Goal: Information Seeking & Learning: Learn about a topic

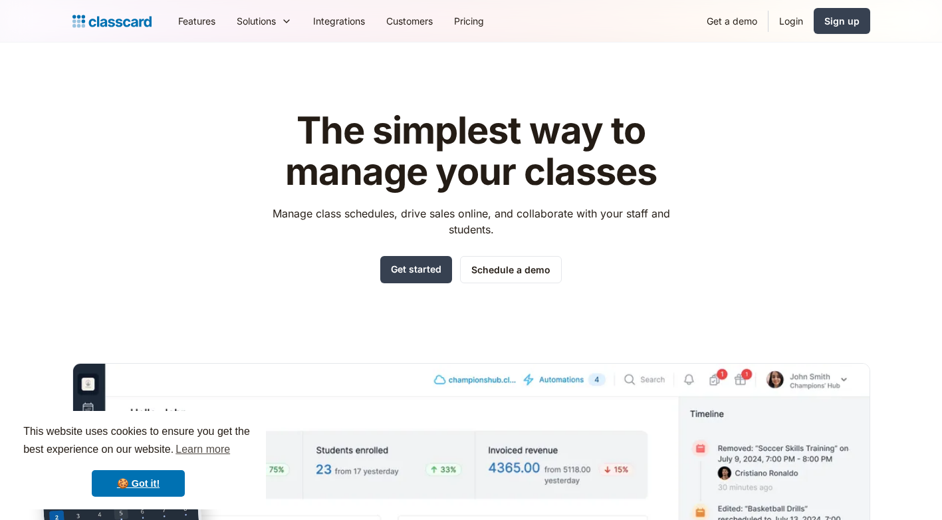
scroll to position [133, 0]
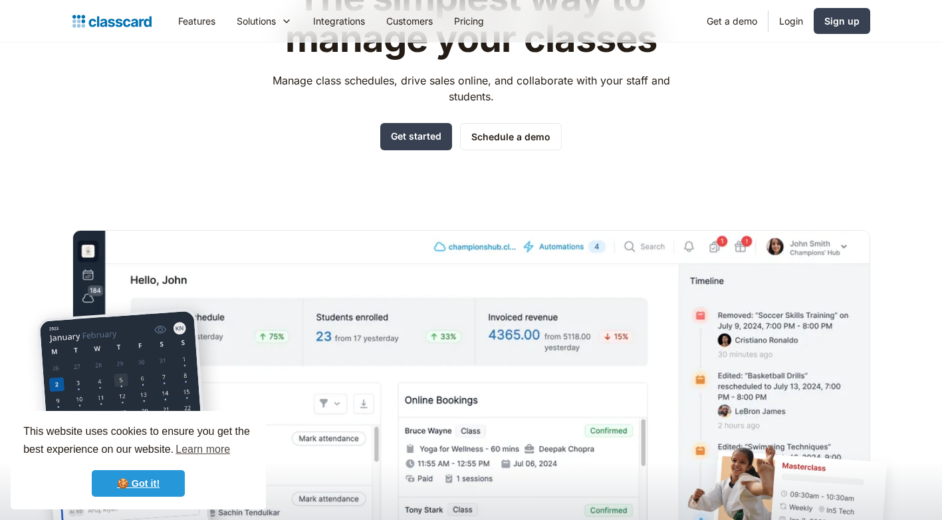
click at [159, 488] on link "🍪 Got it!" at bounding box center [138, 483] width 93 height 27
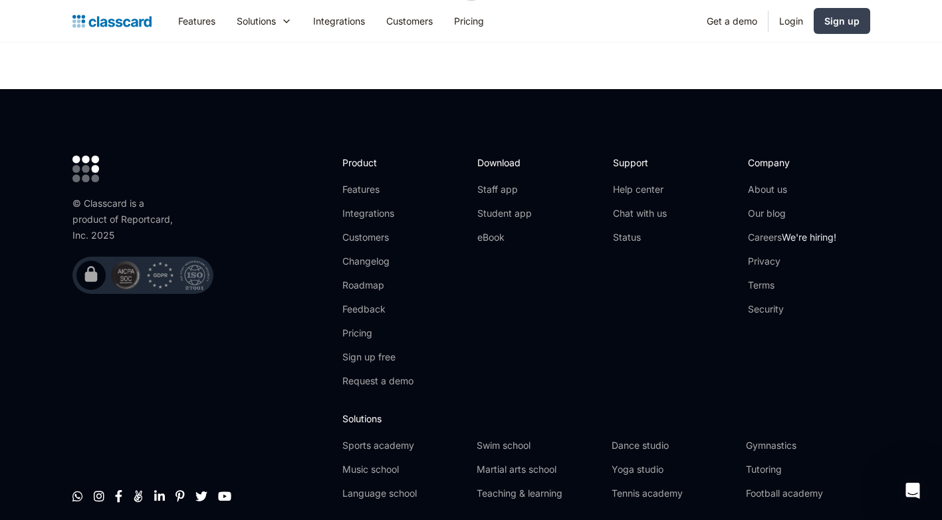
scroll to position [4459, 0]
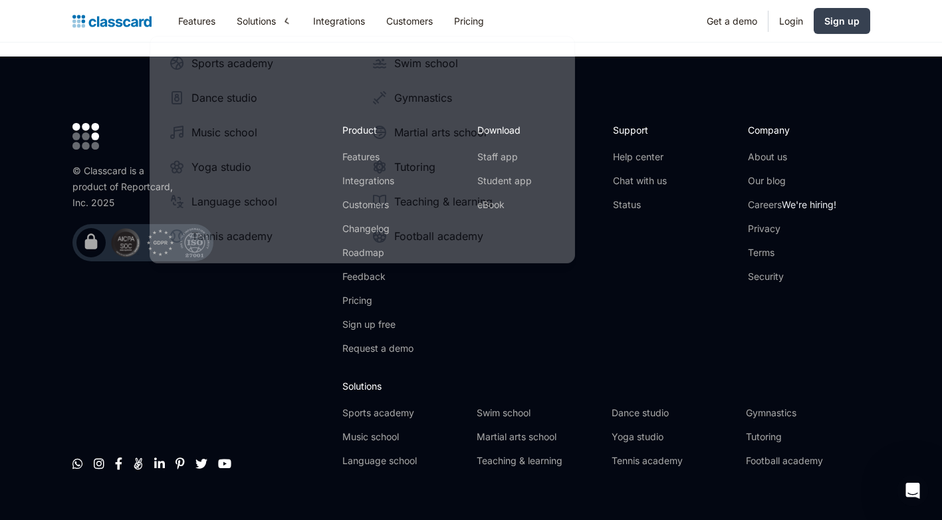
click at [263, 294] on div "© Classcard is a product of Reportcard, Inc. 2025        " at bounding box center [200, 300] width 257 height 355
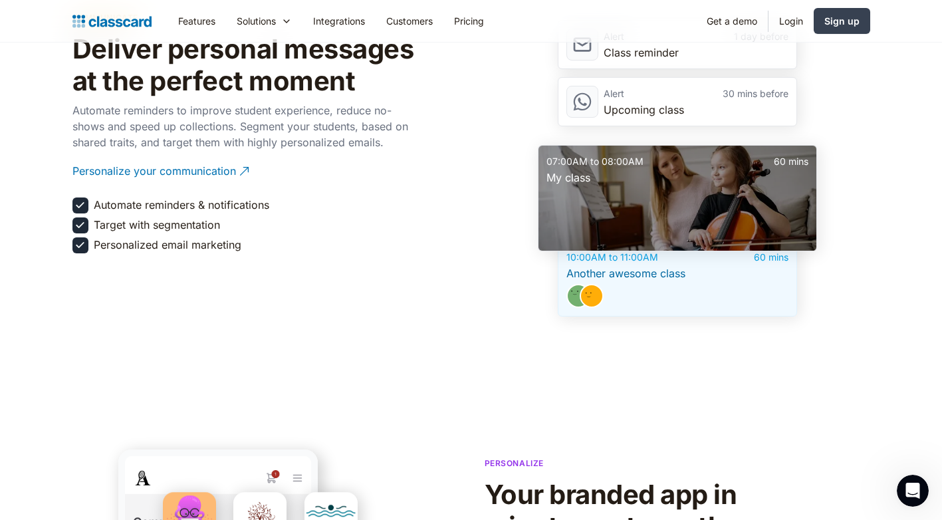
scroll to position [1734, 0]
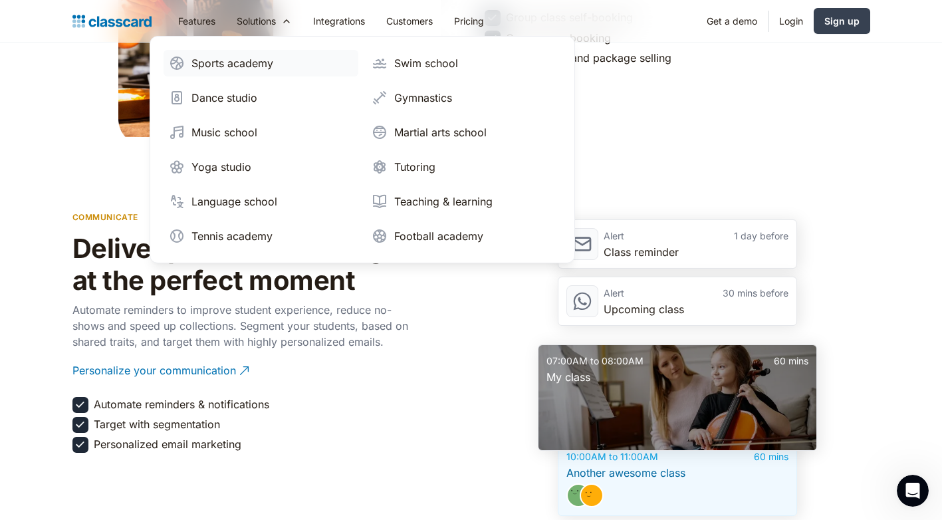
click at [227, 64] on div "Sports academy" at bounding box center [232, 63] width 82 height 16
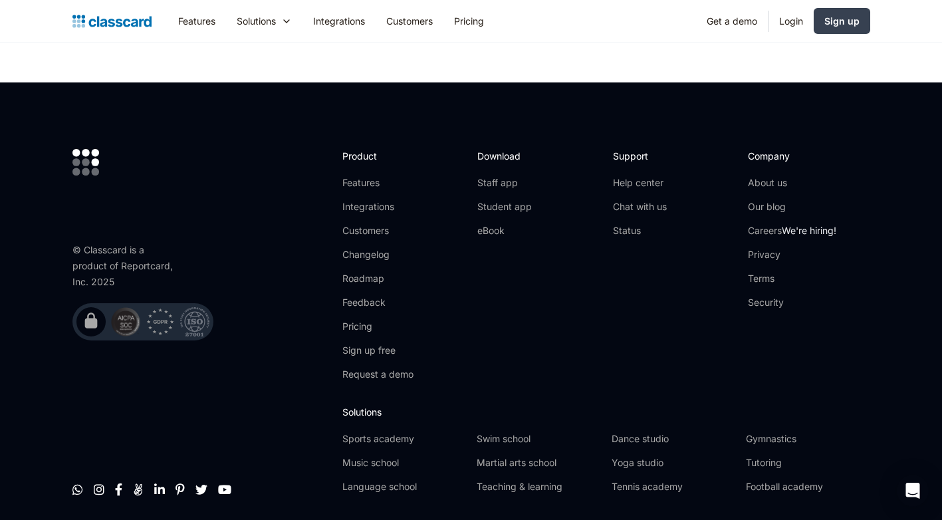
scroll to position [4548, 0]
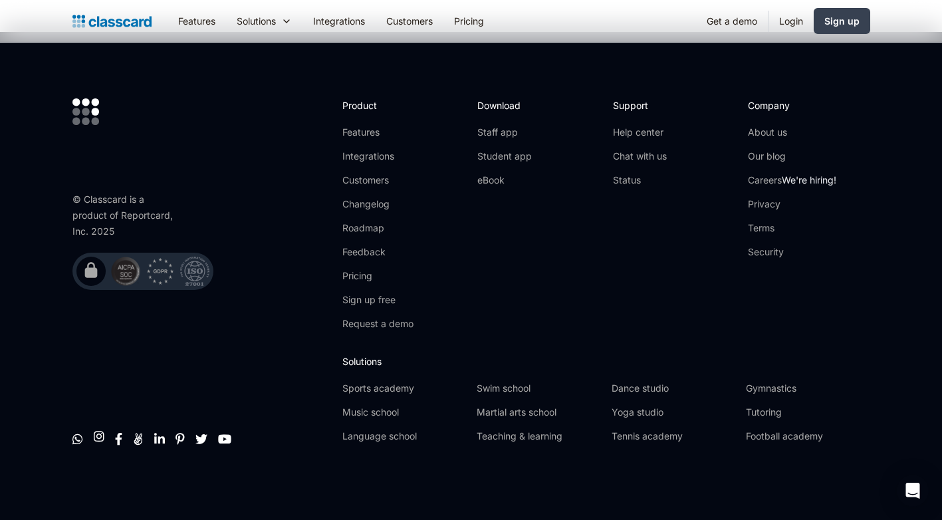
click at [100, 437] on link "" at bounding box center [99, 435] width 11 height 13
click at [116, 443] on div "       " at bounding box center [156, 438] width 169 height 13
click at [117, 437] on link "" at bounding box center [118, 435] width 7 height 13
